Goal: Navigation & Orientation: Find specific page/section

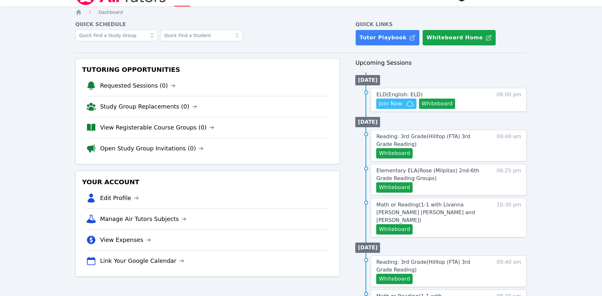
scroll to position [33, 0]
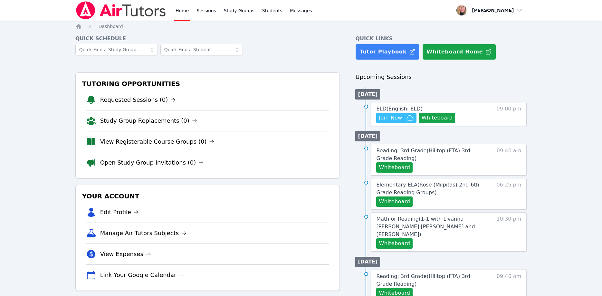
scroll to position [33, 0]
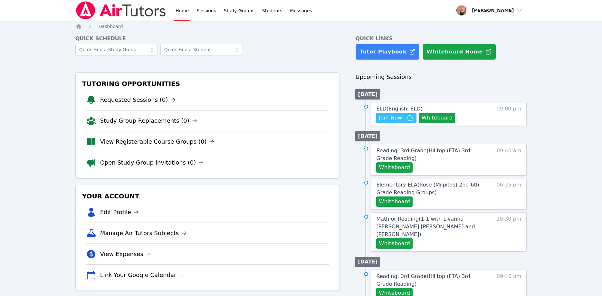
scroll to position [33, 0]
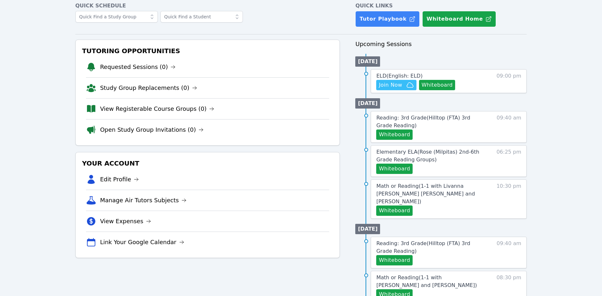
scroll to position [33, 0]
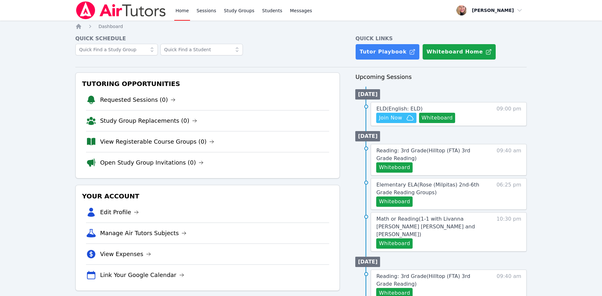
scroll to position [33, 0]
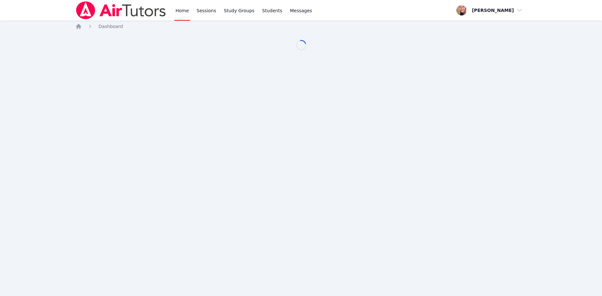
scroll to position [33, 0]
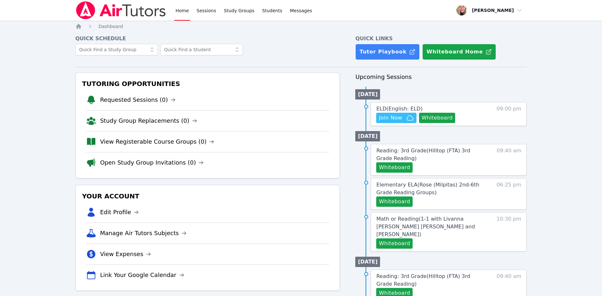
scroll to position [33, 0]
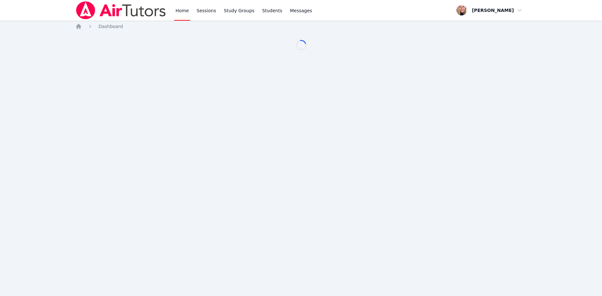
scroll to position [33, 0]
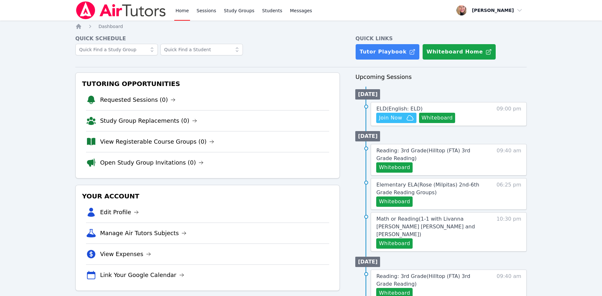
scroll to position [33, 0]
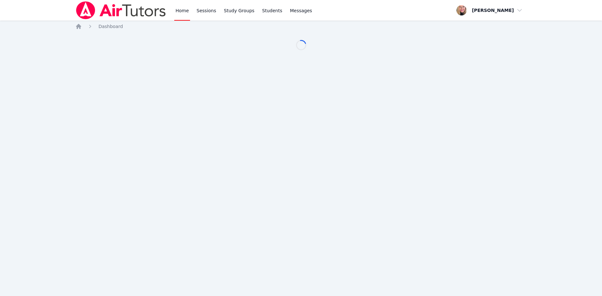
scroll to position [33, 0]
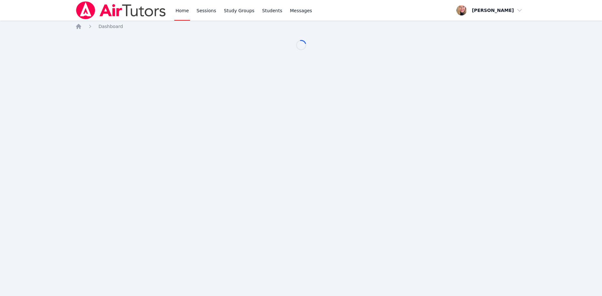
scroll to position [33, 0]
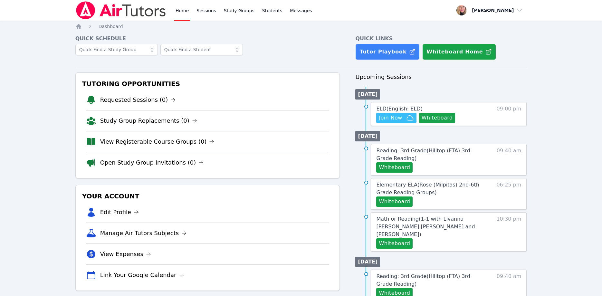
scroll to position [33, 0]
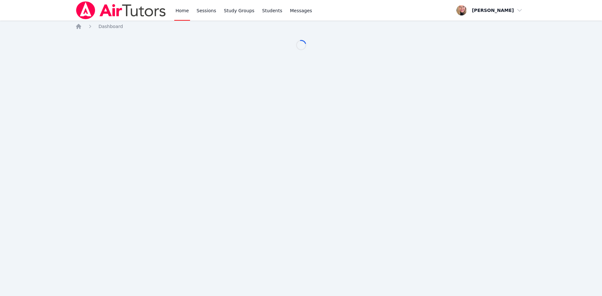
scroll to position [33, 0]
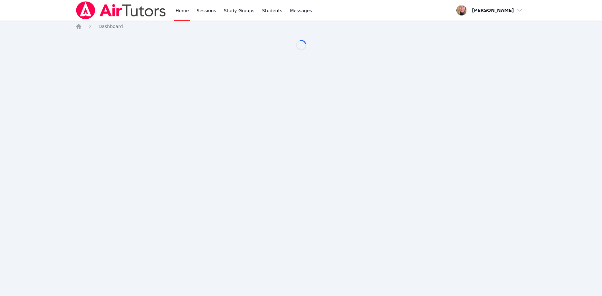
scroll to position [33, 0]
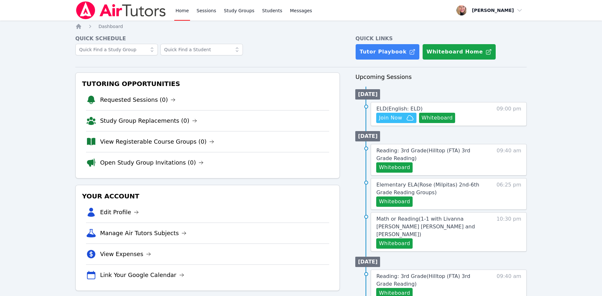
scroll to position [33, 0]
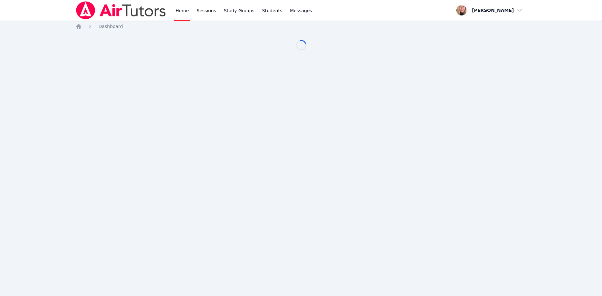
scroll to position [33, 0]
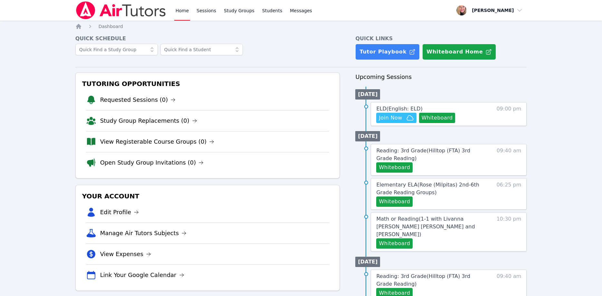
scroll to position [33, 0]
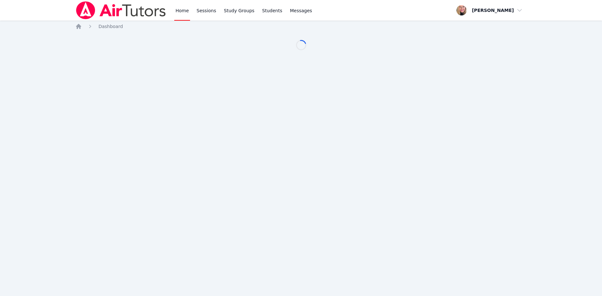
scroll to position [33, 0]
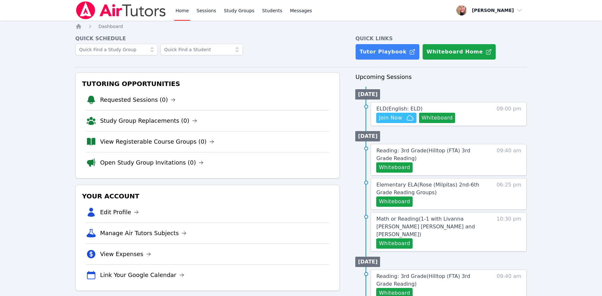
scroll to position [33, 0]
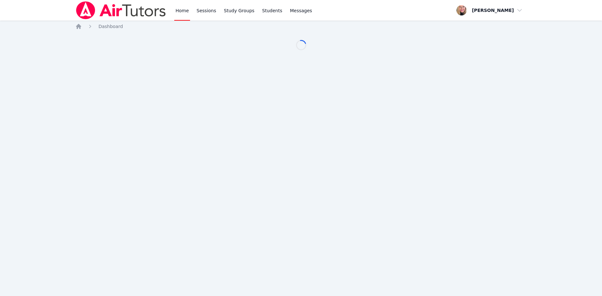
scroll to position [33, 0]
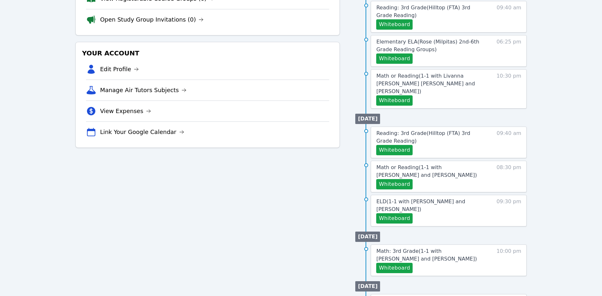
scroll to position [66, 0]
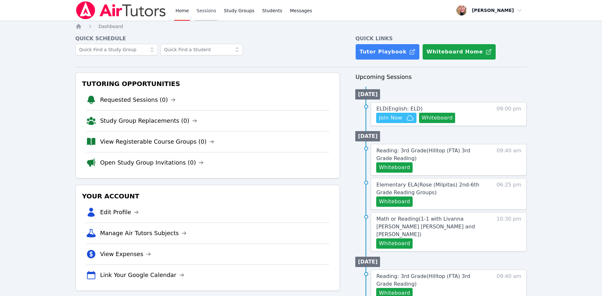
click at [210, 9] on link "Sessions" at bounding box center [206, 10] width 22 height 21
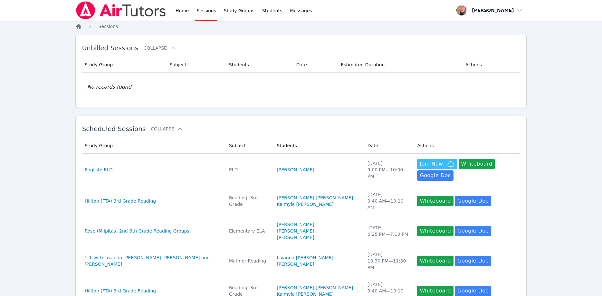
click at [79, 28] on icon "Breadcrumb" at bounding box center [78, 26] width 6 height 6
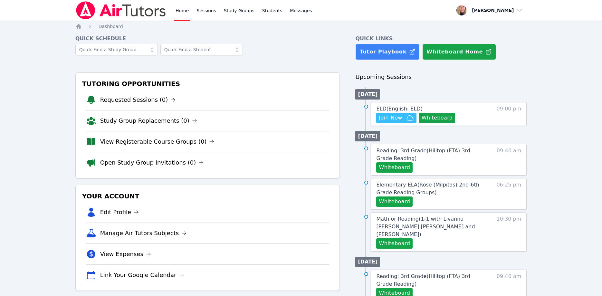
click at [154, 104] on link "Requested Sessions (0)" at bounding box center [138, 99] width 76 height 9
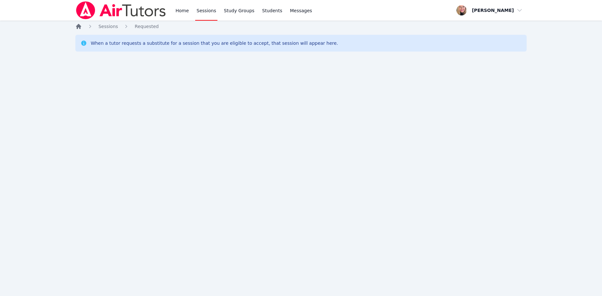
click at [78, 24] on icon "Breadcrumb" at bounding box center [78, 26] width 6 height 6
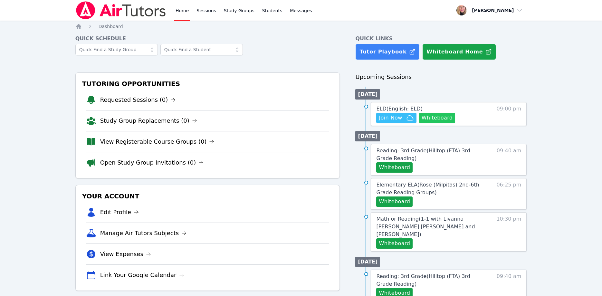
click at [431, 120] on button "Whiteboard" at bounding box center [437, 118] width 36 height 10
